Goal: Transaction & Acquisition: Book appointment/travel/reservation

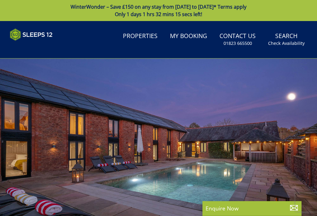
select select
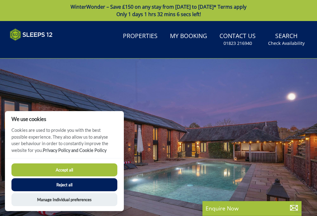
click at [85, 171] on button "Accept all" at bounding box center [64, 170] width 106 height 13
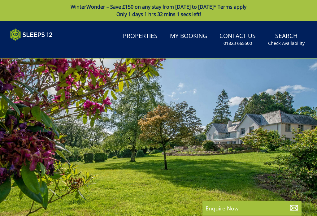
select select
click at [188, 38] on link "My Booking" at bounding box center [189, 36] width 42 height 14
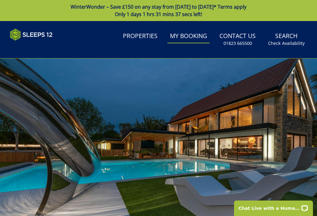
click at [142, 38] on link "Properties" at bounding box center [141, 36] width 40 height 14
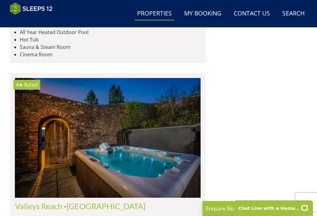
scroll to position [589, 0]
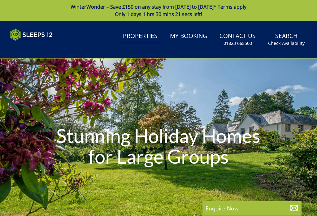
select select
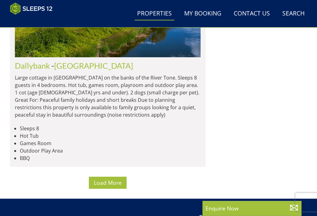
scroll to position [4884, 0]
click at [109, 179] on span "Load More" at bounding box center [108, 182] width 28 height 7
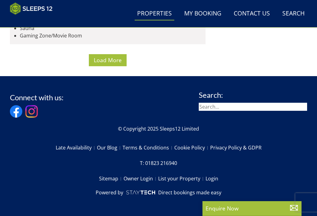
scroll to position [7707, 0]
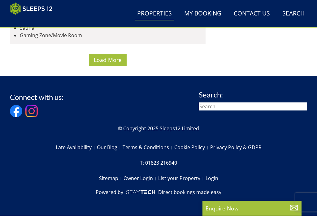
click at [112, 64] on span "Load More" at bounding box center [108, 59] width 28 height 7
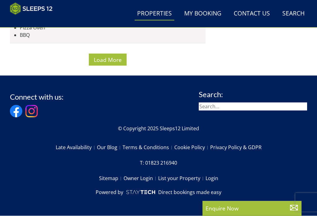
scroll to position [11079, 0]
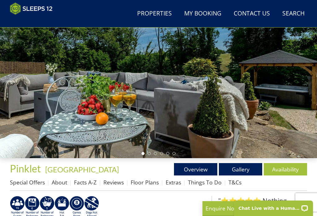
click at [241, 170] on link "Gallery" at bounding box center [240, 169] width 43 height 12
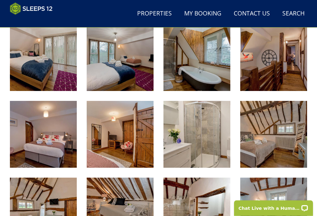
scroll to position [547, 0]
click at [37, 134] on img at bounding box center [43, 134] width 67 height 67
click at [120, 140] on img at bounding box center [120, 134] width 67 height 67
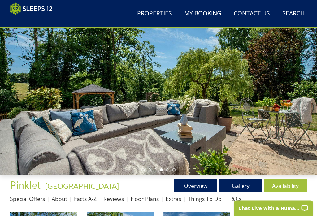
scroll to position [51, 0]
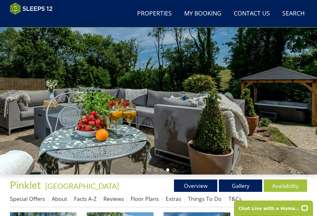
click at [195, 186] on link "Overview" at bounding box center [195, 186] width 43 height 12
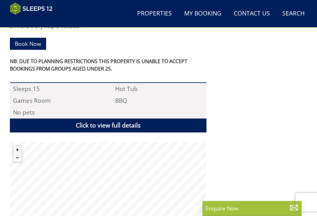
scroll to position [382, 0]
click at [20, 146] on button "Zoom in" at bounding box center [17, 150] width 8 height 8
click at [19, 154] on button "Zoom out" at bounding box center [17, 158] width 8 height 8
